Goal: Transaction & Acquisition: Purchase product/service

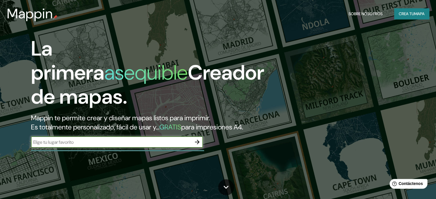
click at [81, 146] on input "text" at bounding box center [111, 142] width 161 height 7
type input "[PERSON_NAME]"
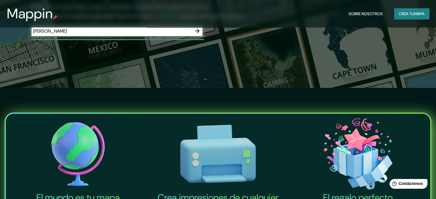
scroll to position [29, 0]
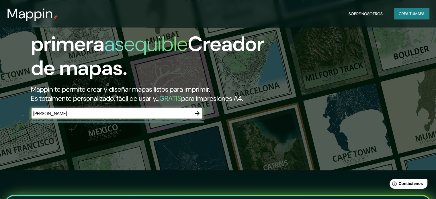
click at [410, 15] on font "Crea tu" at bounding box center [406, 13] width 15 height 5
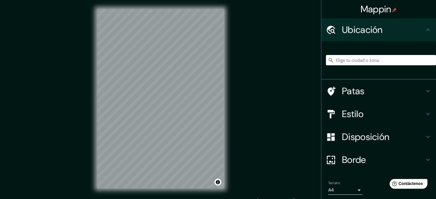
click at [341, 54] on div at bounding box center [381, 60] width 110 height 29
click at [341, 59] on input "Elige tu ciudad o zona" at bounding box center [381, 60] width 110 height 10
type input "[PERSON_NAME], [GEOGRAPHIC_DATA], [GEOGRAPHIC_DATA]"
drag, startPoint x: 360, startPoint y: 116, endPoint x: 357, endPoint y: 112, distance: 4.1
click at [358, 114] on font "Estilo" at bounding box center [353, 114] width 22 height 12
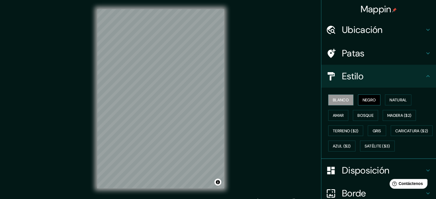
click at [367, 102] on font "Negro" at bounding box center [369, 100] width 13 height 5
click at [393, 99] on font "Natural" at bounding box center [398, 100] width 17 height 5
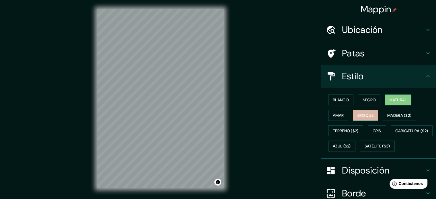
click at [369, 114] on font "Bosque" at bounding box center [366, 115] width 16 height 5
click at [342, 115] on button "Amar" at bounding box center [338, 115] width 20 height 11
click at [358, 113] on font "Bosque" at bounding box center [366, 115] width 16 height 5
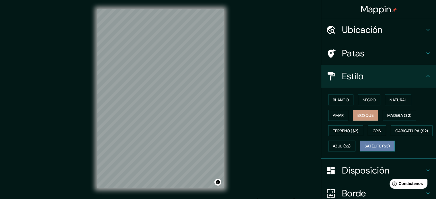
click at [365, 149] on font "Satélite ($3)" at bounding box center [378, 146] width 26 height 5
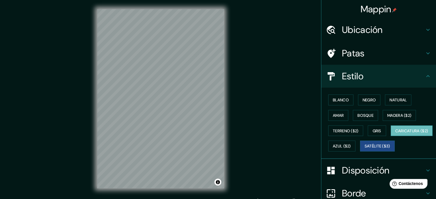
click at [396, 134] on font "Caricatura ($2)" at bounding box center [412, 131] width 33 height 5
click at [351, 143] on font "Azul ($2)" at bounding box center [342, 146] width 18 height 7
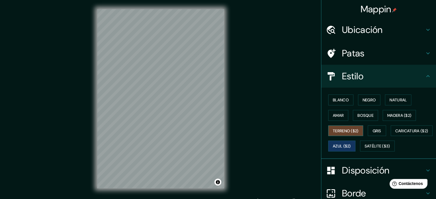
click at [336, 127] on font "Terreno ($2)" at bounding box center [346, 130] width 26 height 7
click at [335, 117] on font "Amar" at bounding box center [338, 115] width 11 height 5
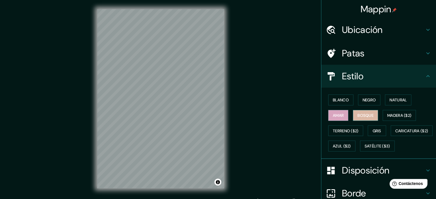
click at [371, 117] on button "Bosque" at bounding box center [365, 115] width 25 height 11
click at [337, 114] on font "Amar" at bounding box center [338, 115] width 11 height 5
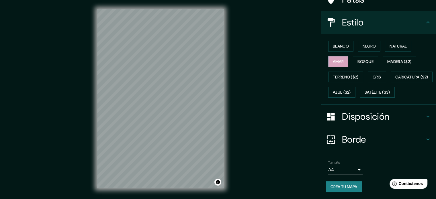
click at [385, 122] on font "Disposición" at bounding box center [365, 117] width 47 height 12
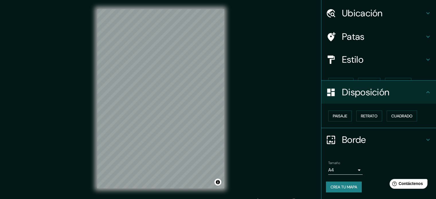
scroll to position [7, 0]
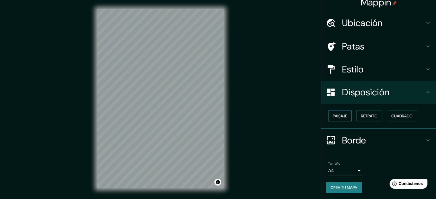
click at [333, 114] on font "Paisaje" at bounding box center [340, 116] width 14 height 5
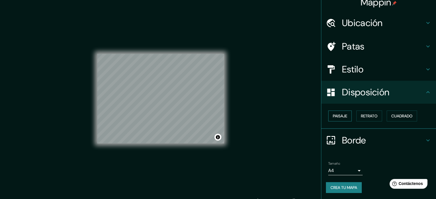
click at [336, 112] on font "Paisaje" at bounding box center [340, 115] width 14 height 7
click at [365, 116] on font "Retrato" at bounding box center [369, 116] width 17 height 5
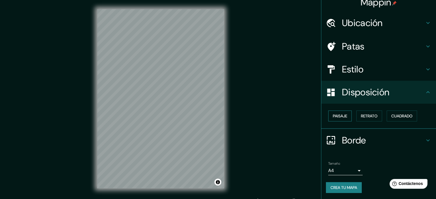
click at [337, 112] on font "Paisaje" at bounding box center [340, 115] width 14 height 7
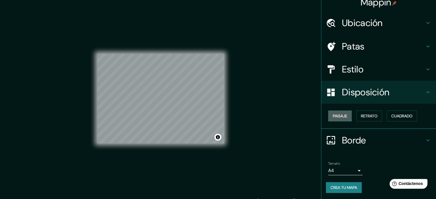
click at [337, 112] on font "Paisaje" at bounding box center [340, 115] width 14 height 7
click at [392, 116] on font "Cuadrado" at bounding box center [402, 116] width 21 height 5
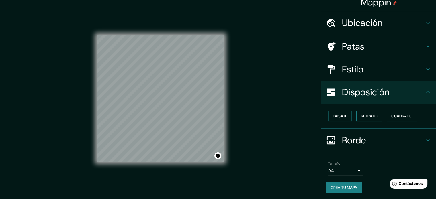
click at [369, 117] on font "Retrato" at bounding box center [369, 116] width 17 height 5
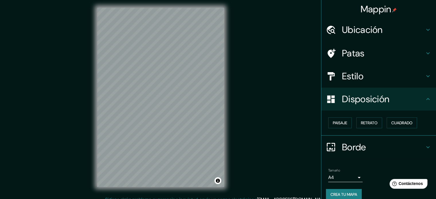
scroll to position [0, 0]
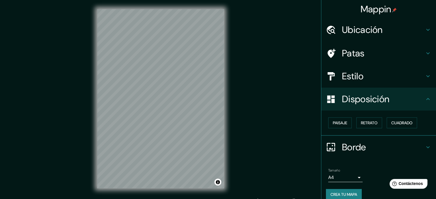
click at [355, 79] on font "Estilo" at bounding box center [353, 76] width 22 height 12
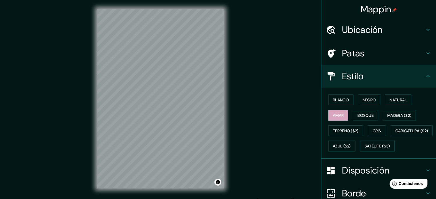
click at [385, 54] on h4 "Patas" at bounding box center [383, 53] width 83 height 11
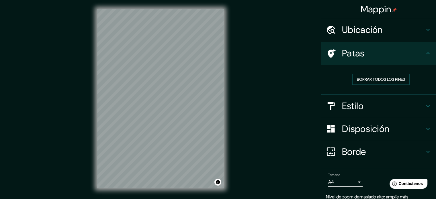
scroll to position [7, 0]
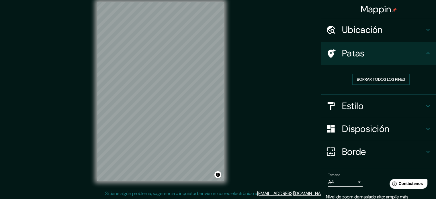
click at [358, 108] on font "Estilo" at bounding box center [353, 106] width 22 height 12
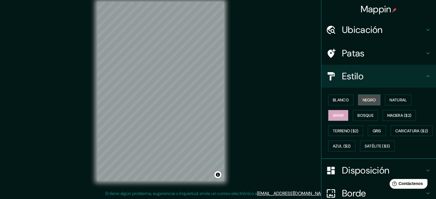
click at [364, 100] on font "Negro" at bounding box center [369, 100] width 13 height 5
click at [367, 95] on button "Negro" at bounding box center [369, 100] width 23 height 11
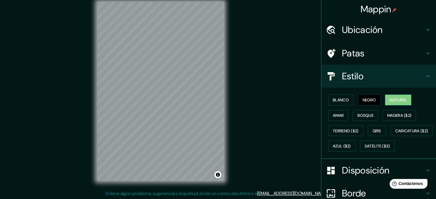
click at [398, 101] on font "Natural" at bounding box center [398, 100] width 17 height 5
click at [336, 101] on font "Blanco" at bounding box center [341, 100] width 16 height 5
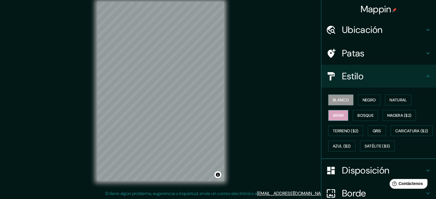
click at [334, 115] on font "Amar" at bounding box center [338, 115] width 11 height 5
